Goal: Information Seeking & Learning: Learn about a topic

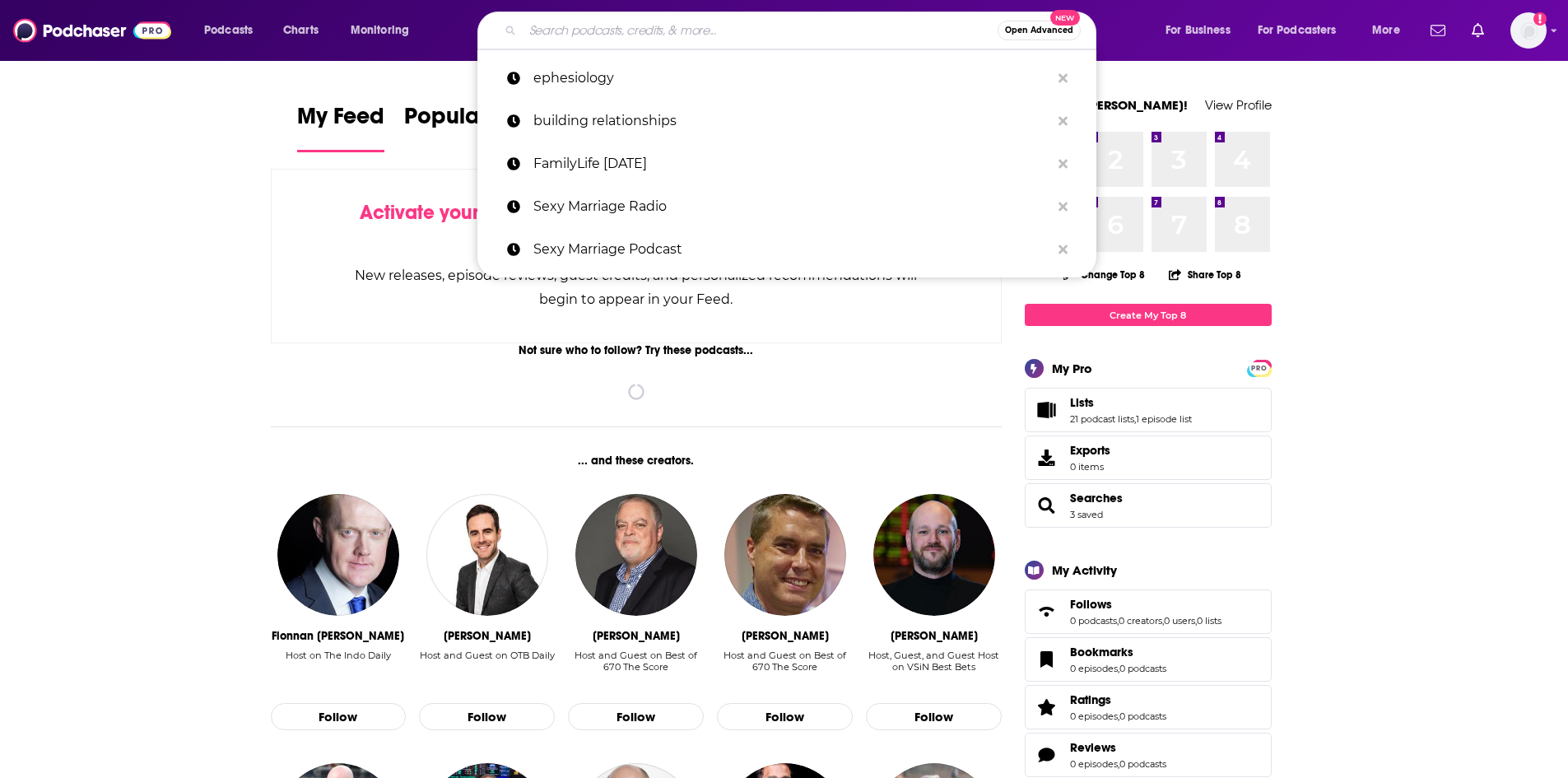
click at [601, 28] on input "Search podcasts, credits, & more..." at bounding box center [760, 30] width 475 height 27
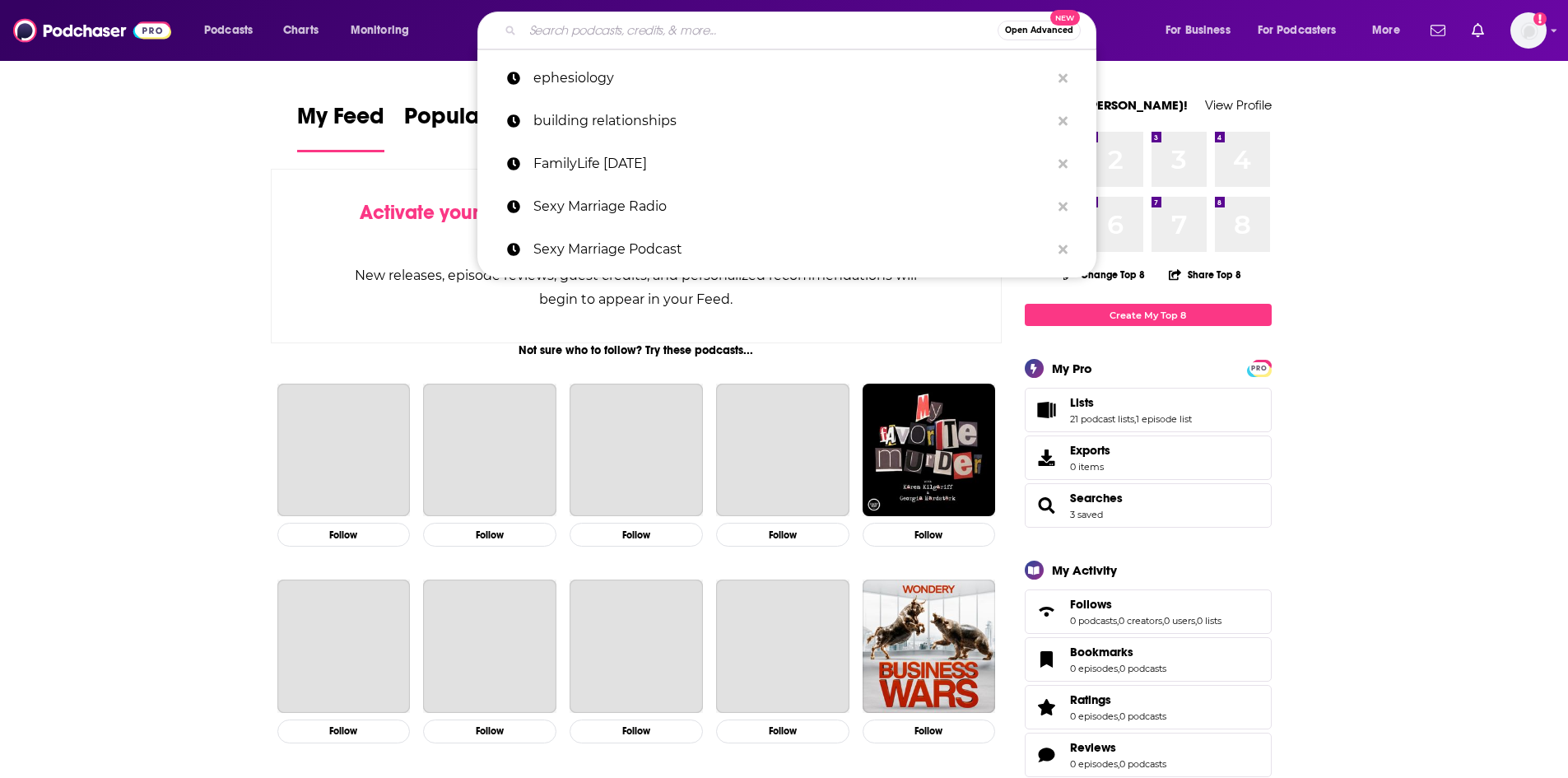
paste input "Faith Chats"
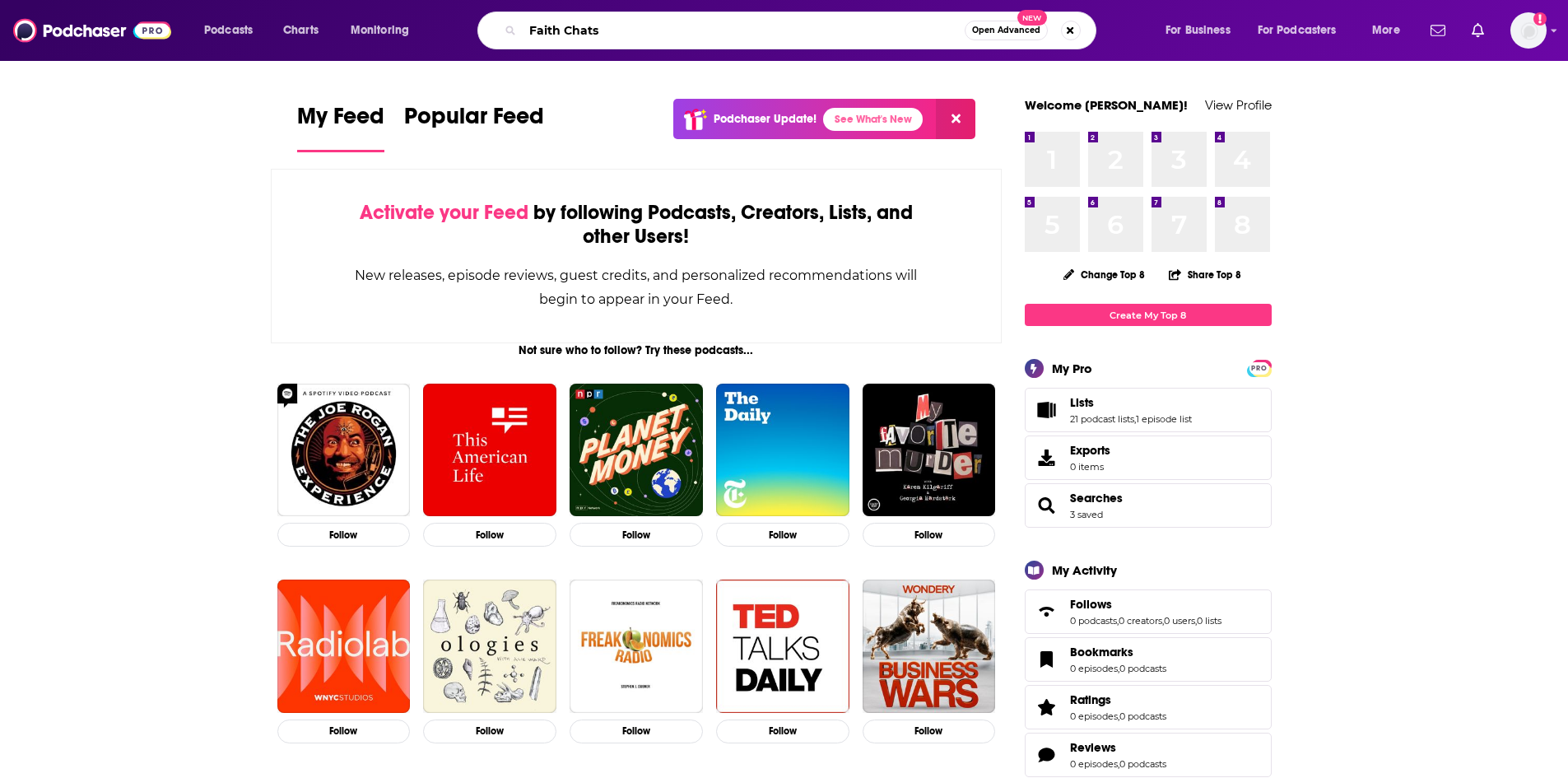
type input "Faith Chats"
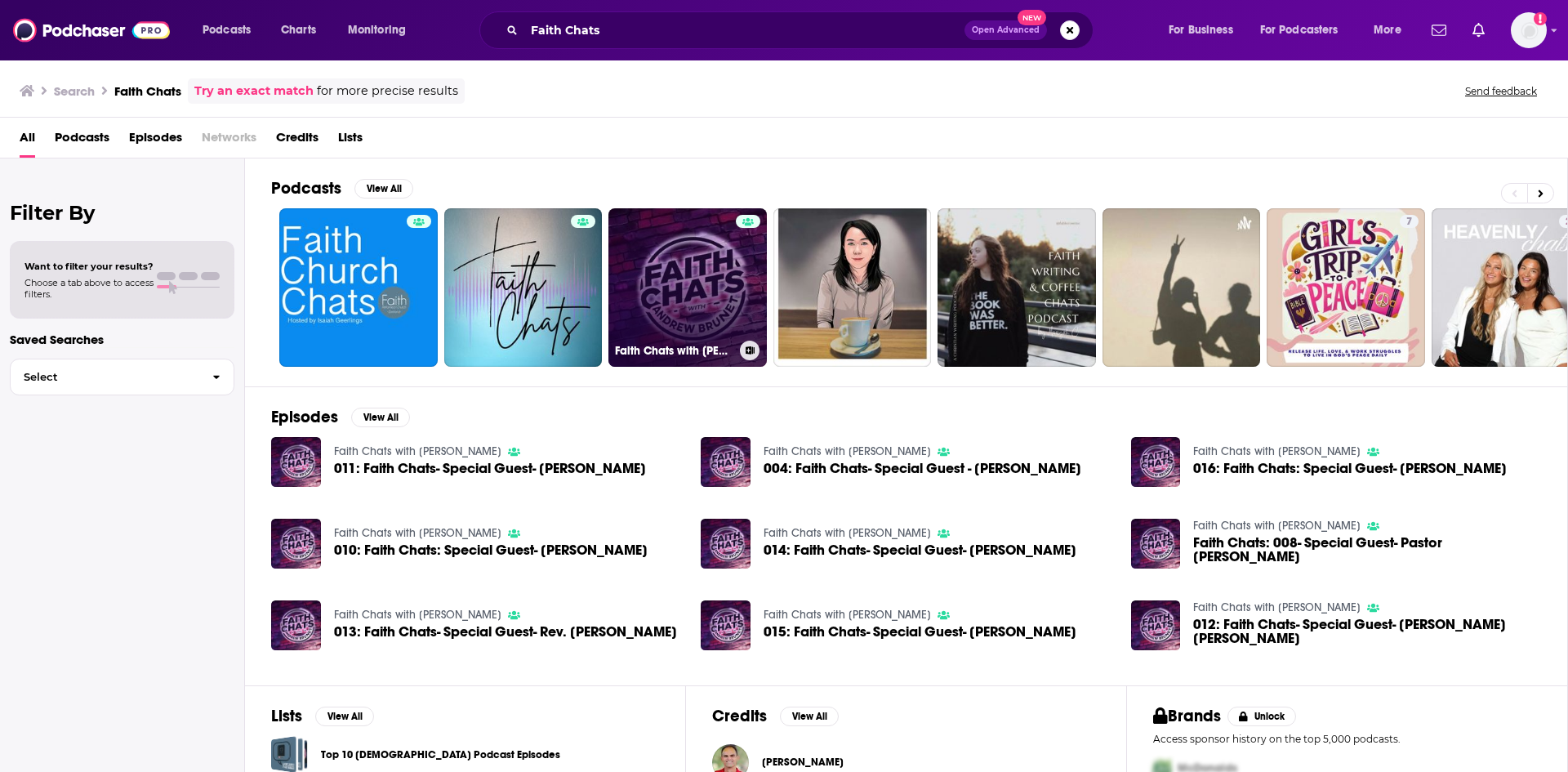
click at [643, 257] on link "Faith Chats with [PERSON_NAME]" at bounding box center [688, 287] width 159 height 159
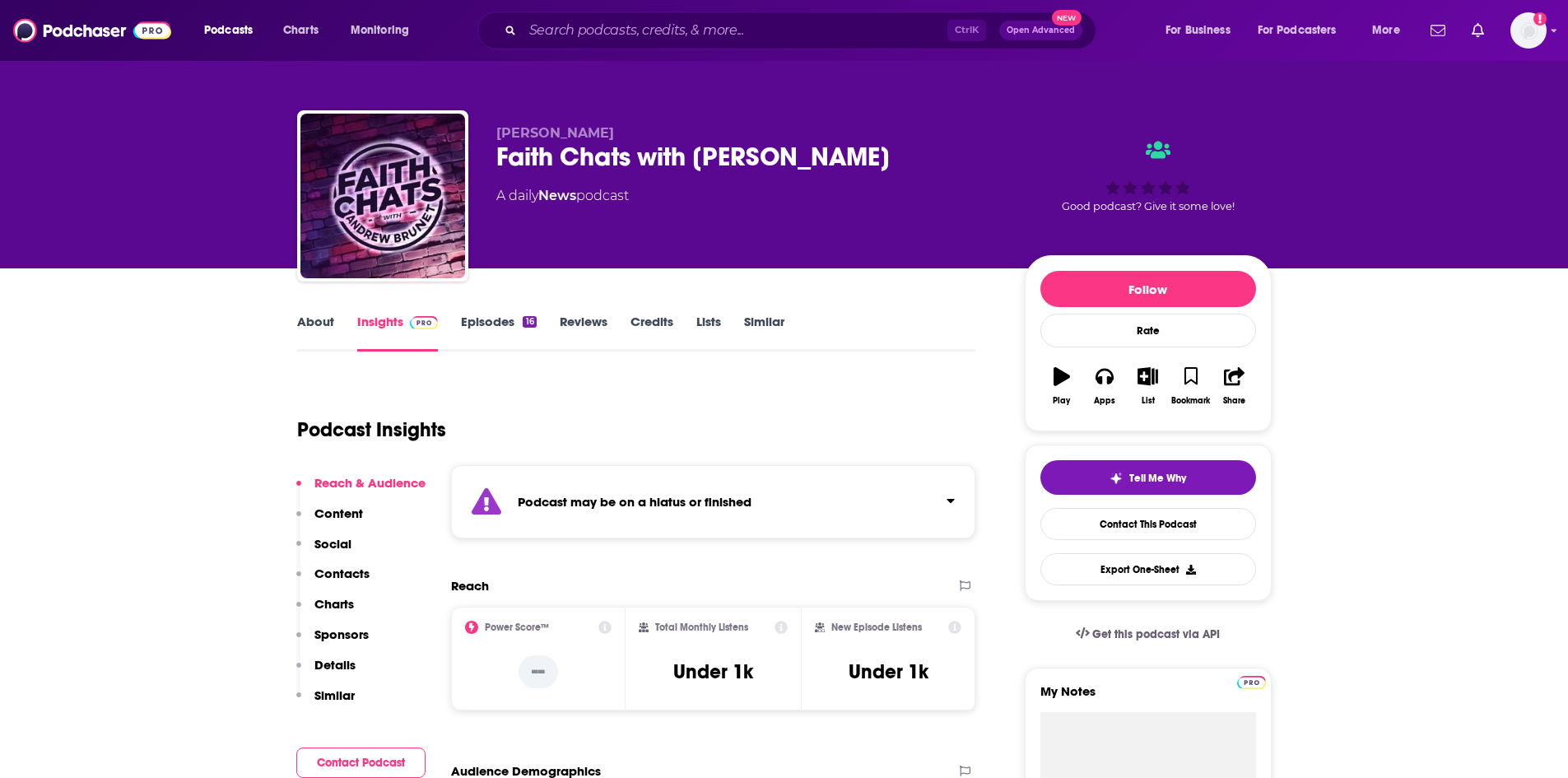
click at [325, 325] on link "About" at bounding box center [316, 332] width 37 height 38
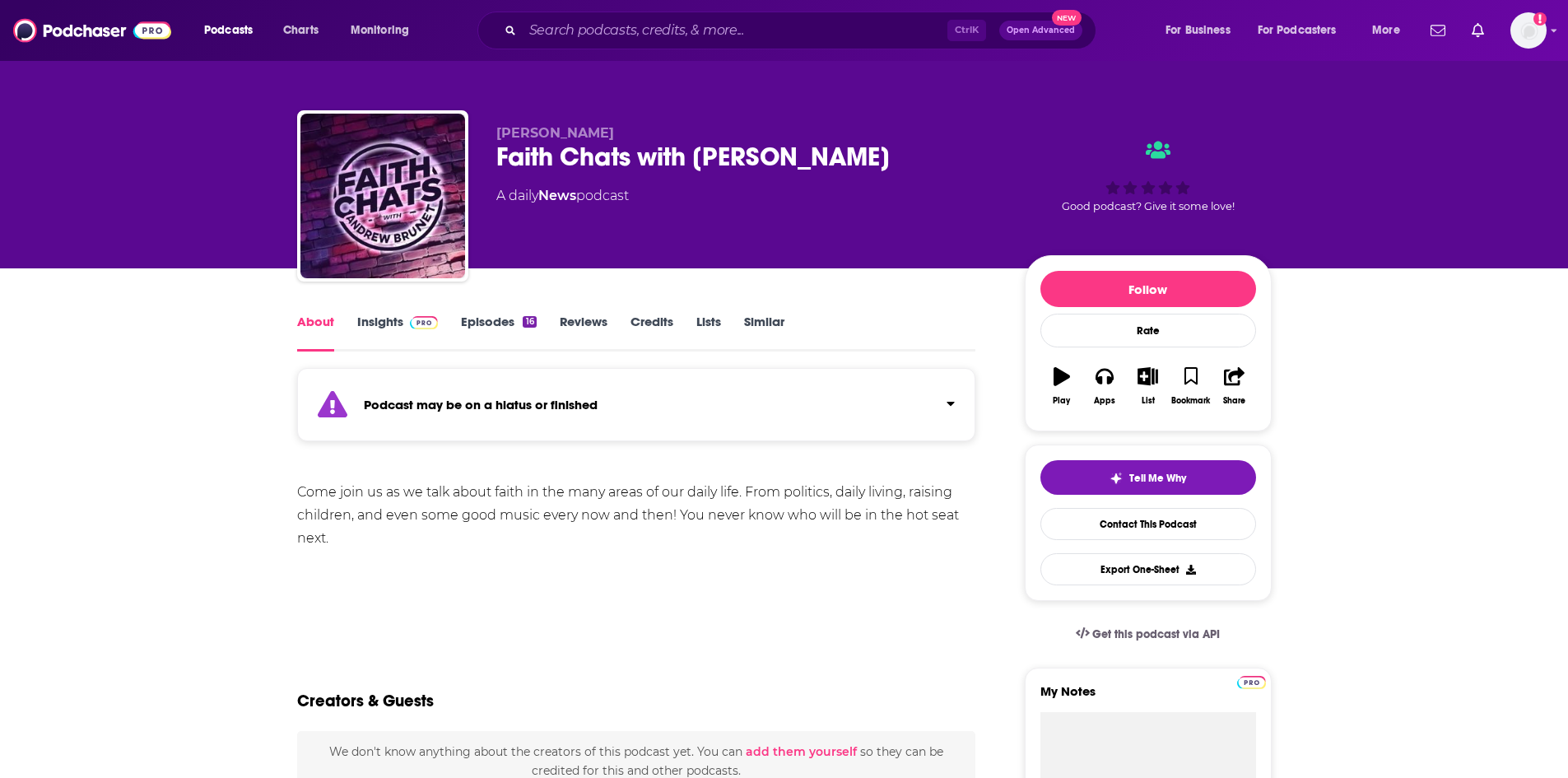
click at [387, 327] on link "Insights" at bounding box center [398, 332] width 82 height 38
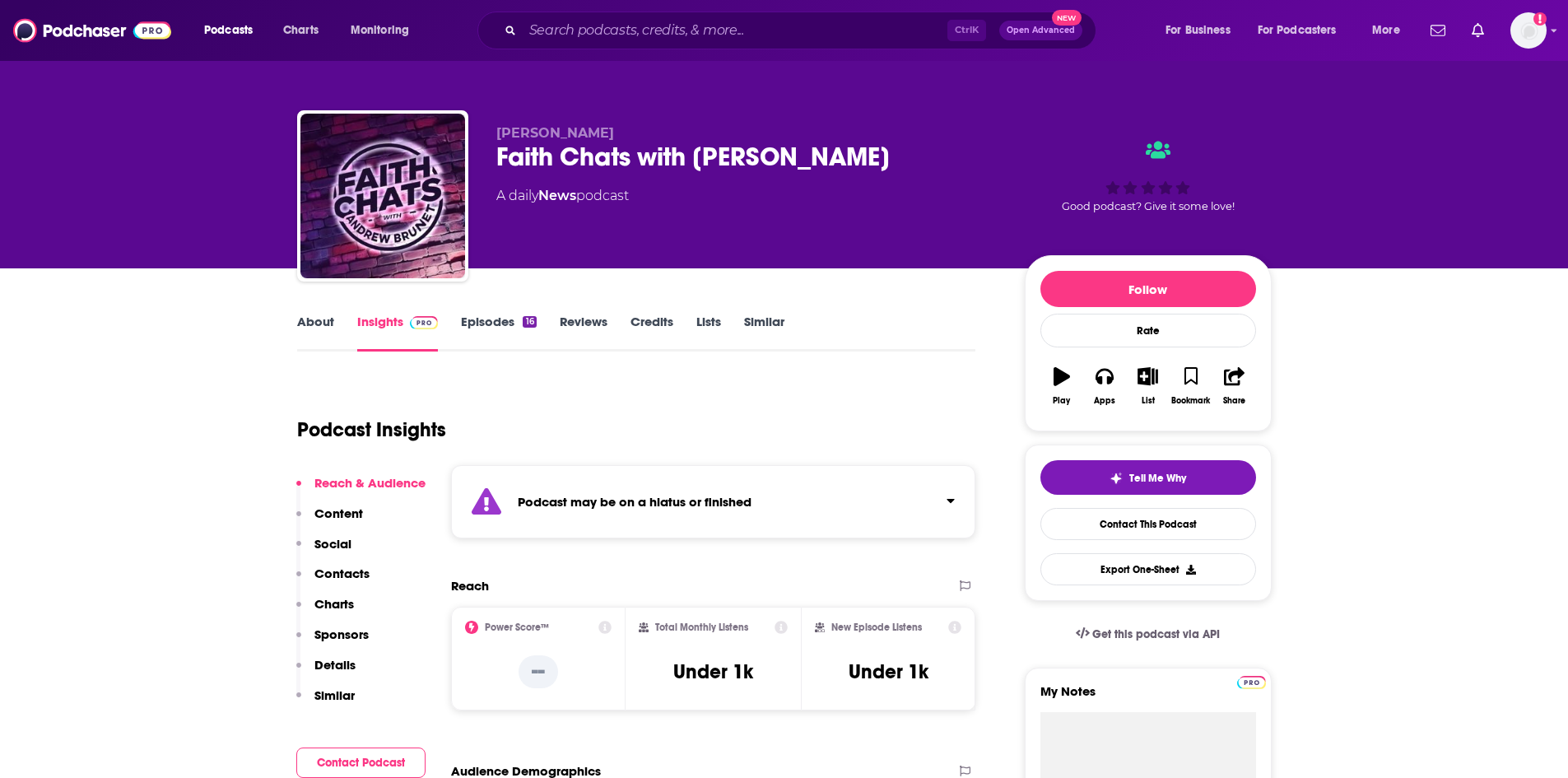
click at [478, 323] on link "Episodes 16" at bounding box center [498, 332] width 75 height 38
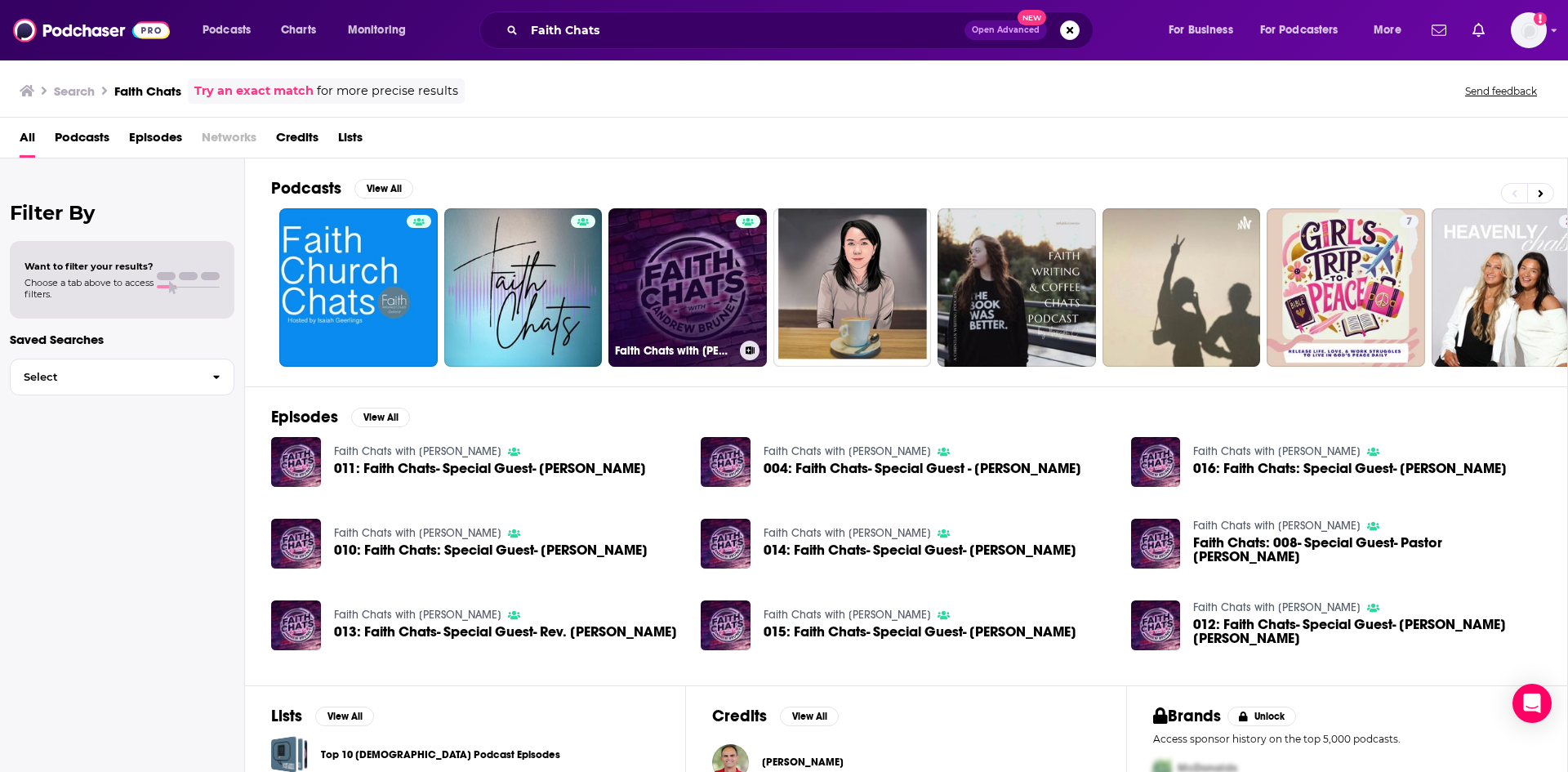
click at [702, 285] on link "Faith Chats with [PERSON_NAME]" at bounding box center [688, 287] width 159 height 159
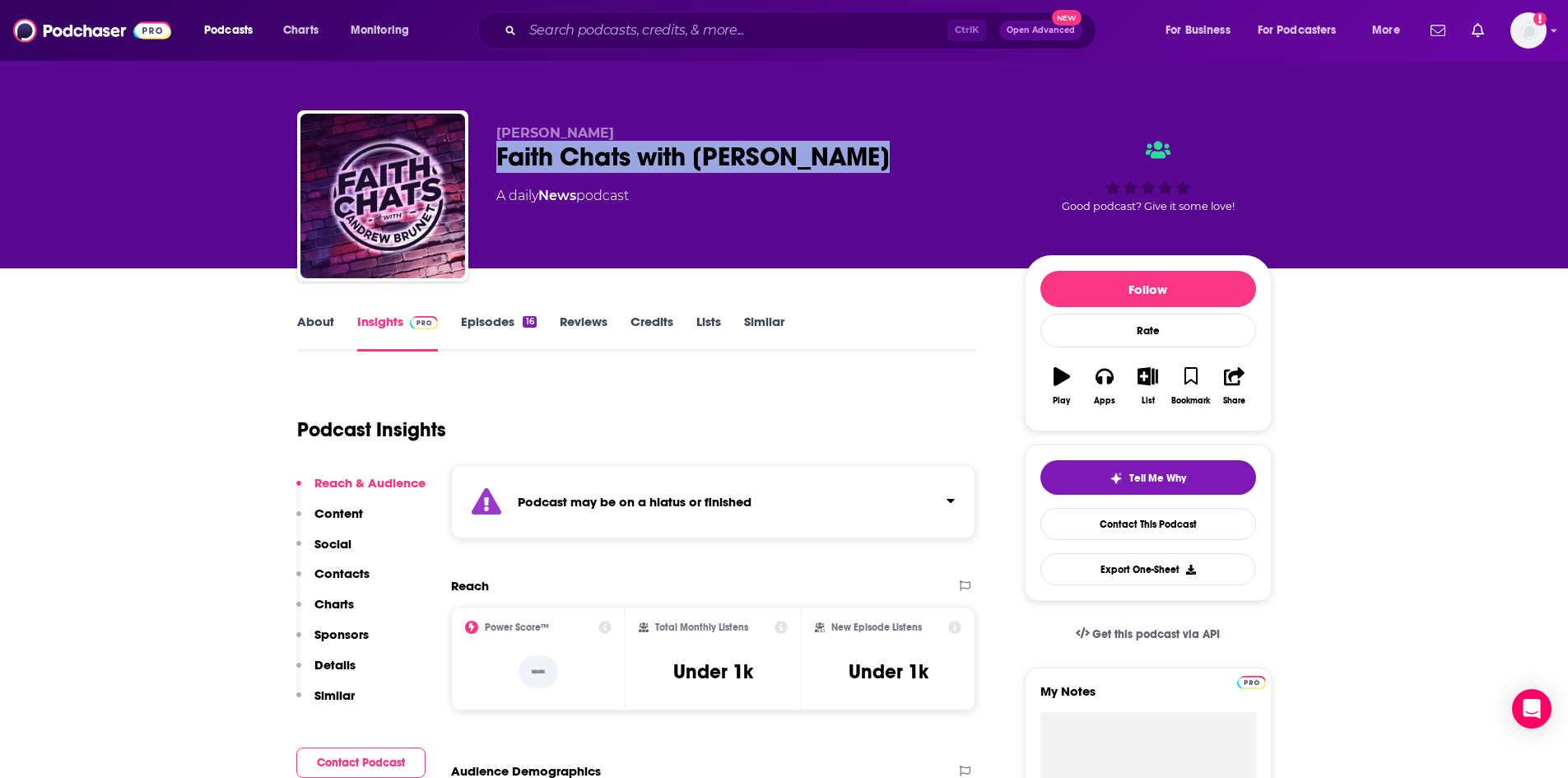
drag, startPoint x: 496, startPoint y: 150, endPoint x: 867, endPoint y: 156, distance: 371.0
click at [867, 156] on div "Faith Chats with [PERSON_NAME]" at bounding box center [747, 157] width 502 height 32
copy h2 "Faith Chats with [PERSON_NAME]"
